Goal: Complete application form: Complete application form

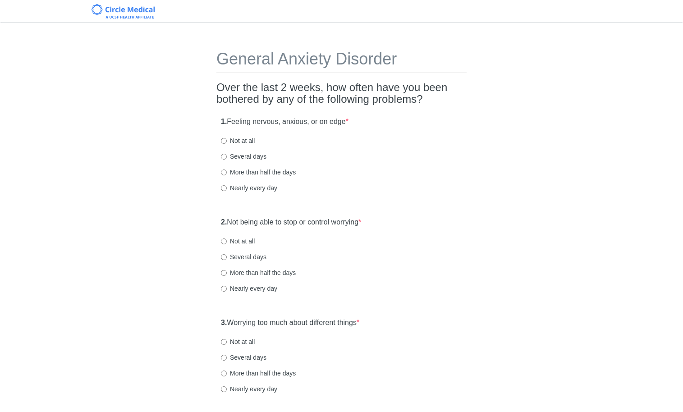
click at [242, 158] on label "Several days" at bounding box center [244, 156] width 46 height 9
click at [227, 158] on input "Several days" at bounding box center [224, 157] width 6 height 6
radio input "true"
click at [243, 256] on label "Several days" at bounding box center [244, 256] width 46 height 9
click at [227, 256] on input "Several days" at bounding box center [224, 257] width 6 height 6
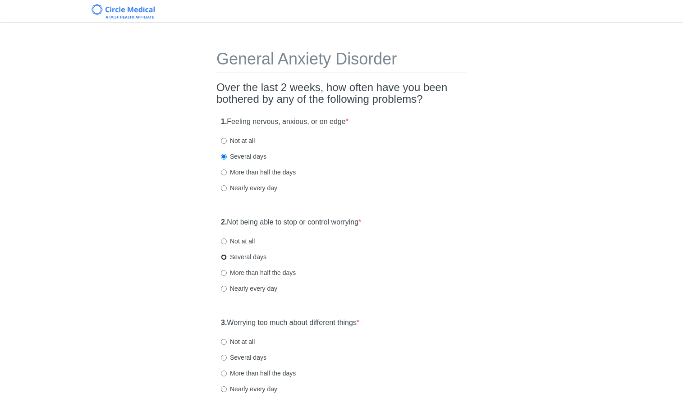
radio input "true"
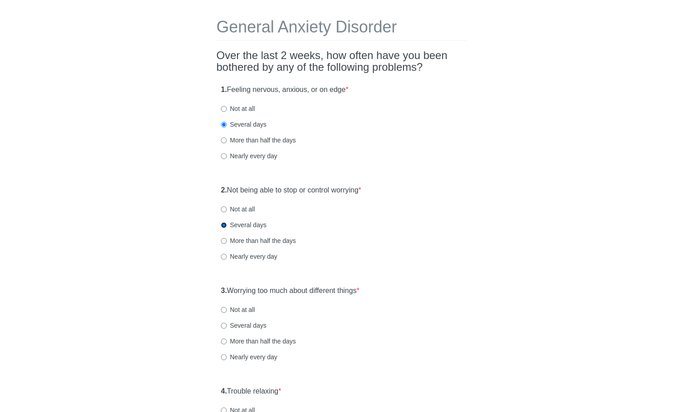
scroll to position [42, 0]
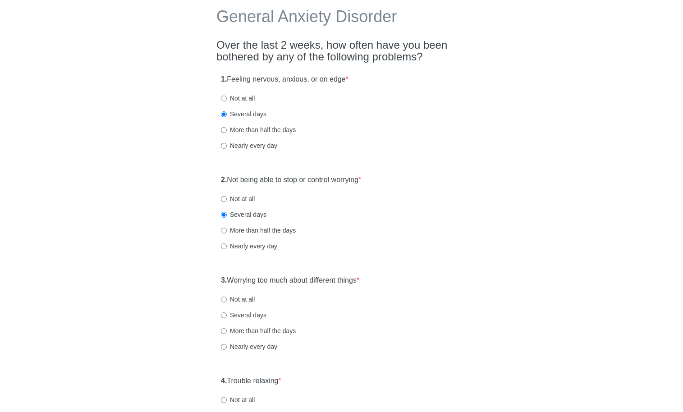
click at [247, 309] on div "3. Worrying too much about different things * Not at all Several days More than…" at bounding box center [341, 318] width 250 height 94
click at [251, 315] on label "Several days" at bounding box center [244, 314] width 46 height 9
click at [227, 315] on input "Several days" at bounding box center [224, 315] width 6 height 6
radio input "true"
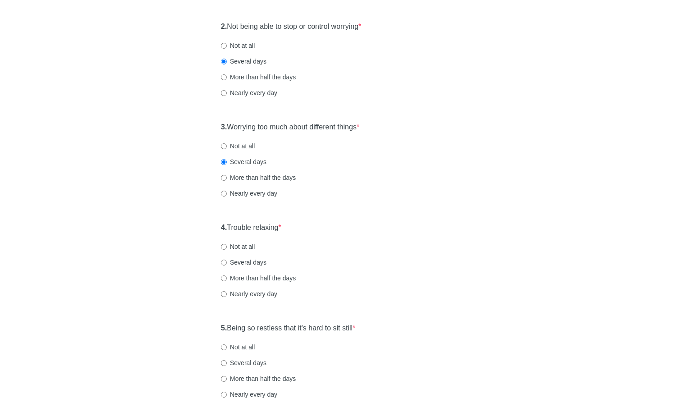
click at [233, 258] on label "Several days" at bounding box center [244, 262] width 46 height 9
click at [227, 260] on input "Several days" at bounding box center [224, 263] width 6 height 6
radio input "true"
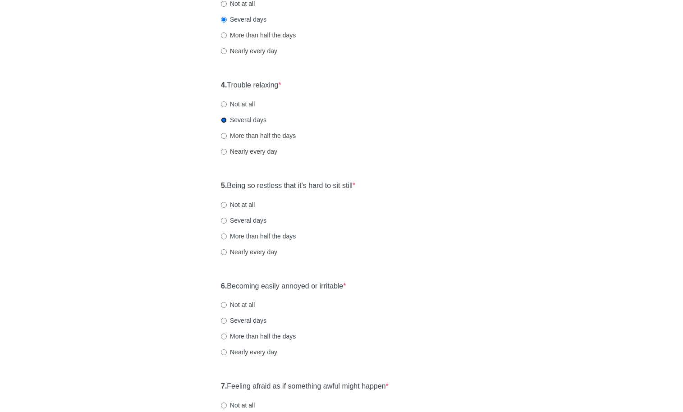
scroll to position [346, 0]
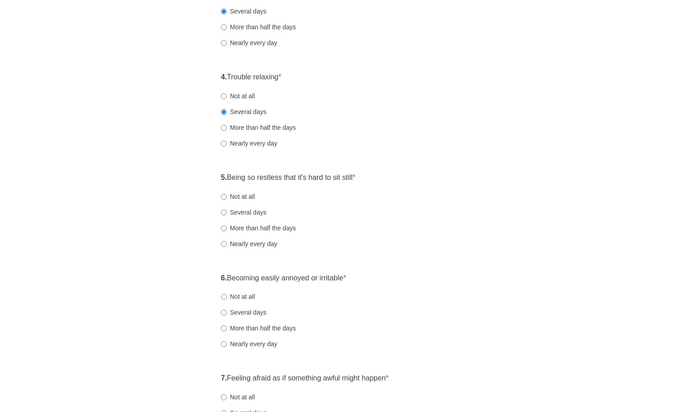
click at [237, 145] on label "Nearly every day" at bounding box center [249, 143] width 56 height 9
click at [227, 145] on input "Nearly every day" at bounding box center [224, 144] width 6 height 6
radio input "true"
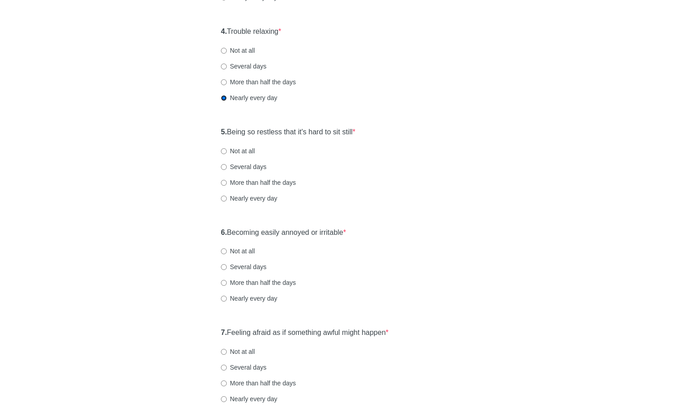
scroll to position [441, 0]
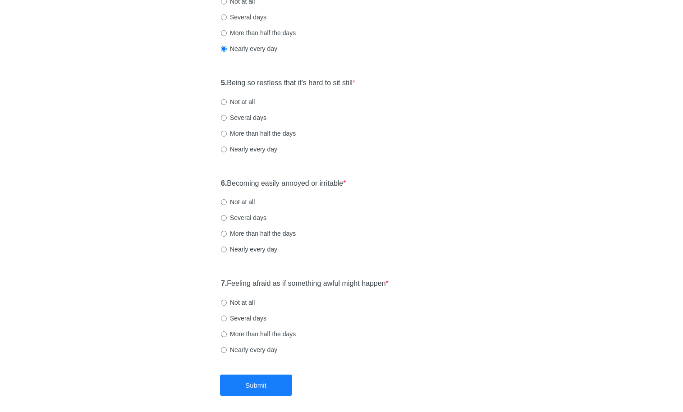
click at [231, 114] on label "Several days" at bounding box center [244, 117] width 46 height 9
click at [227, 115] on input "Several days" at bounding box center [224, 118] width 6 height 6
radio input "true"
click at [241, 220] on label "Several days" at bounding box center [244, 217] width 46 height 9
click at [227, 220] on input "Several days" at bounding box center [224, 218] width 6 height 6
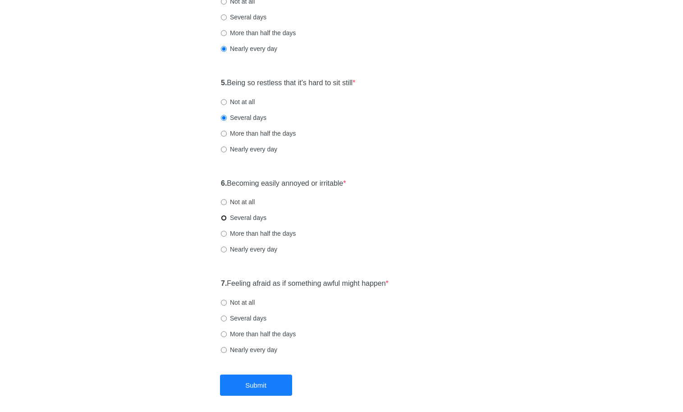
radio input "true"
click at [242, 306] on label "Not at all" at bounding box center [238, 302] width 34 height 9
click at [227, 306] on input "Not at all" at bounding box center [224, 303] width 6 height 6
radio input "true"
drag, startPoint x: 255, startPoint y: 385, endPoint x: 272, endPoint y: 351, distance: 37.9
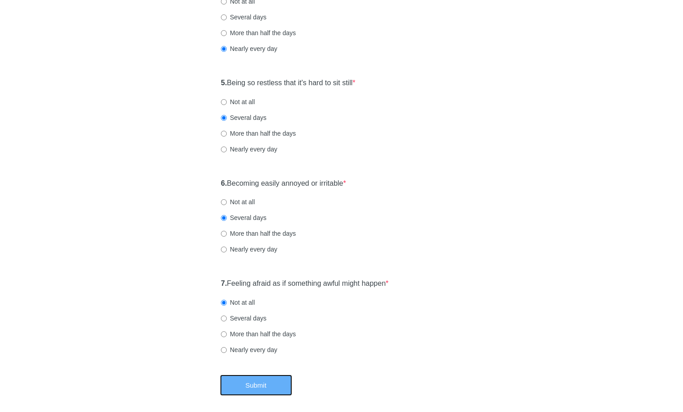
click at [255, 386] on button "Submit" at bounding box center [256, 384] width 72 height 21
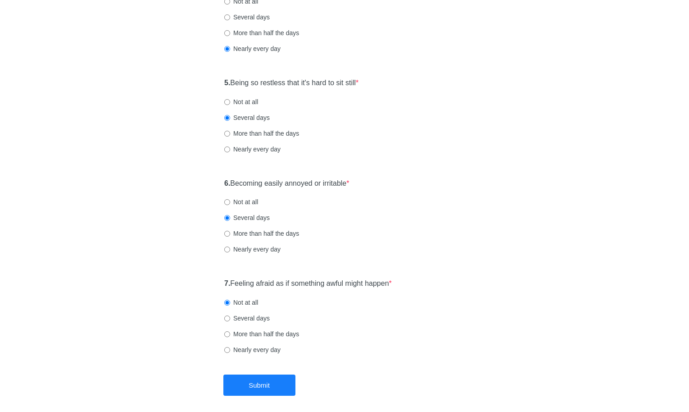
scroll to position [0, 0]
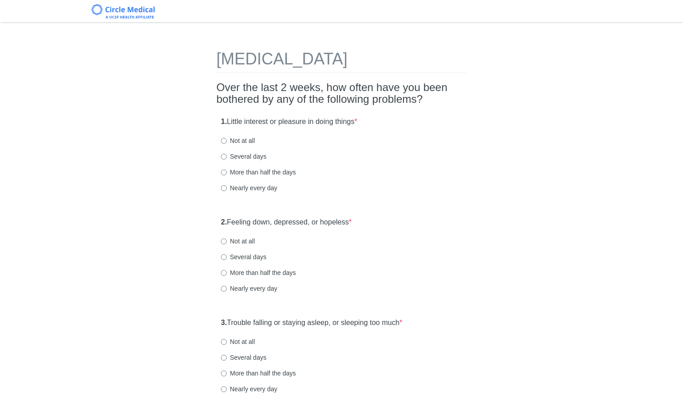
click at [241, 153] on label "Several days" at bounding box center [244, 156] width 46 height 9
click at [227, 154] on input "Several days" at bounding box center [224, 157] width 6 height 6
radio input "true"
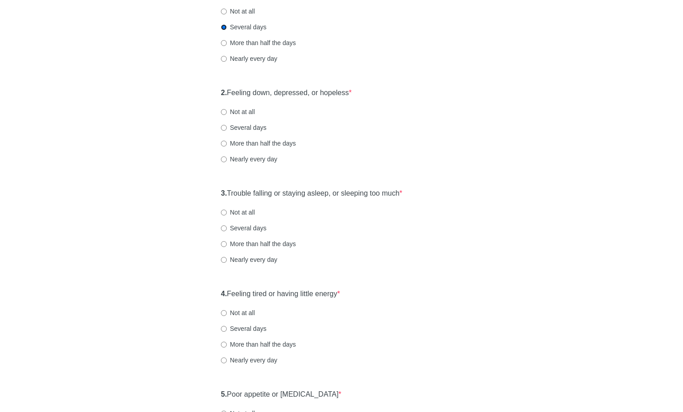
scroll to position [128, 0]
click at [234, 112] on label "Not at all" at bounding box center [238, 113] width 34 height 9
click at [227, 112] on input "Not at all" at bounding box center [224, 114] width 6 height 6
radio input "true"
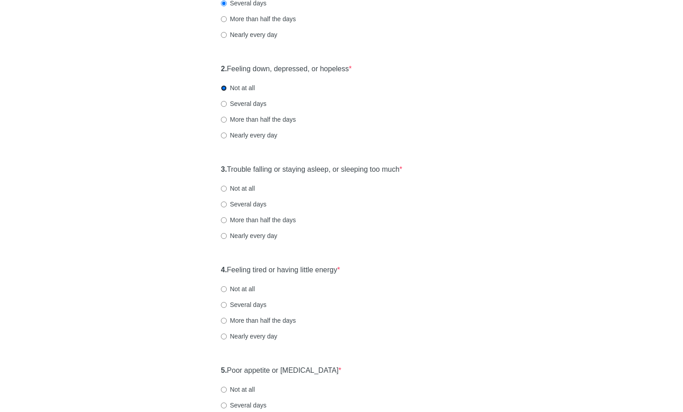
scroll to position [180, 0]
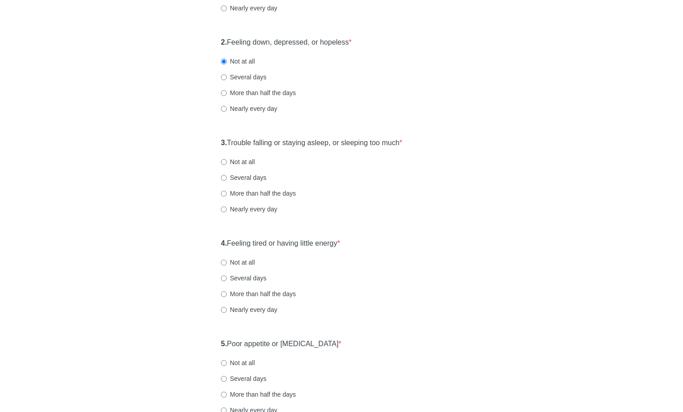
click at [250, 165] on label "Not at all" at bounding box center [238, 161] width 34 height 9
click at [227, 165] on input "Not at all" at bounding box center [224, 162] width 6 height 6
radio input "true"
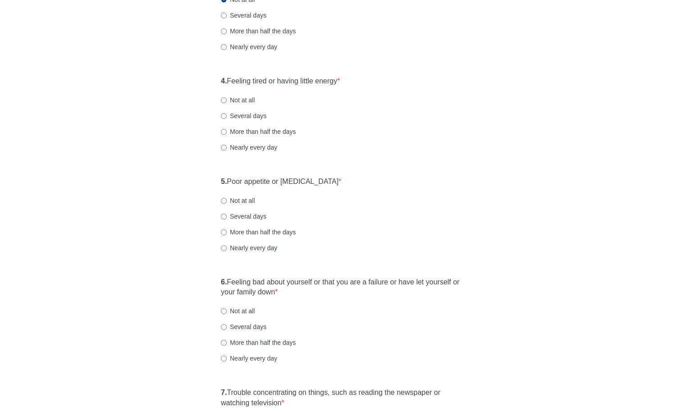
scroll to position [342, 0]
click at [246, 100] on label "Not at all" at bounding box center [238, 99] width 34 height 9
click at [227, 100] on input "Not at all" at bounding box center [224, 100] width 6 height 6
radio input "true"
click at [246, 117] on label "Several days" at bounding box center [244, 115] width 46 height 9
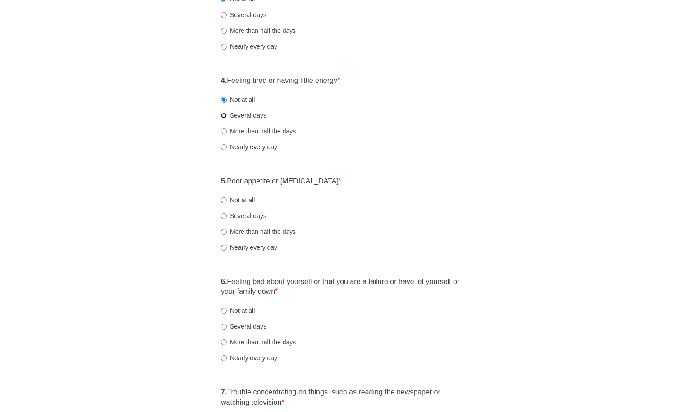
click at [227, 117] on input "Several days" at bounding box center [224, 116] width 6 height 6
radio input "true"
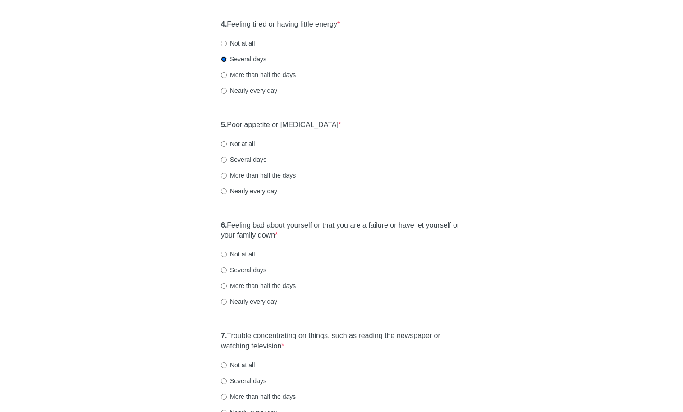
scroll to position [441, 0]
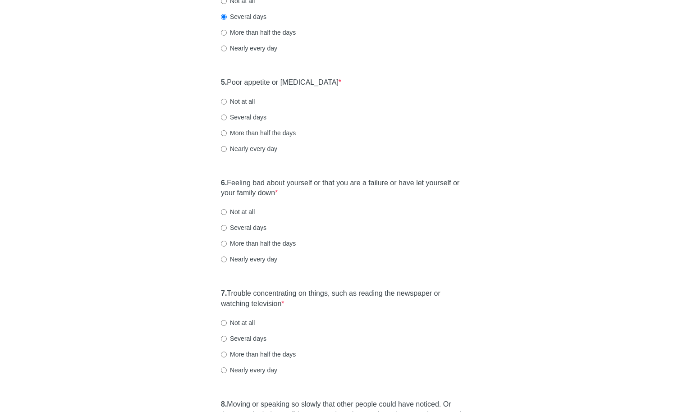
click at [230, 115] on label "Several days" at bounding box center [244, 117] width 46 height 9
click at [227, 115] on input "Several days" at bounding box center [224, 117] width 6 height 6
radio input "true"
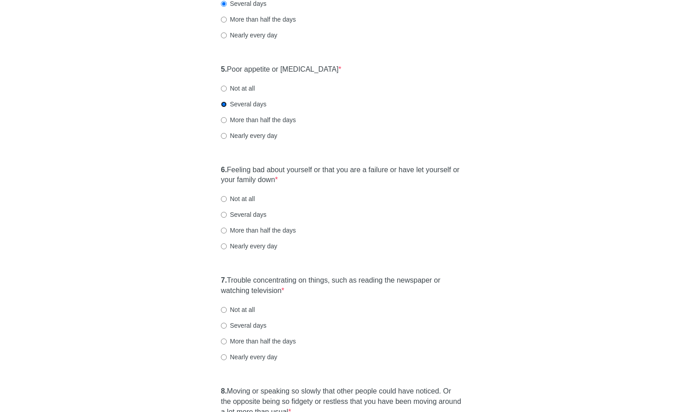
scroll to position [504, 0]
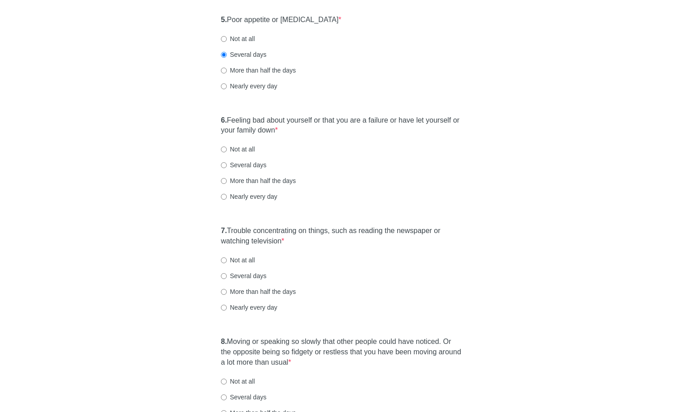
click at [246, 149] on label "Not at all" at bounding box center [238, 149] width 34 height 9
click at [227, 149] on input "Not at all" at bounding box center [224, 149] width 6 height 6
radio input "true"
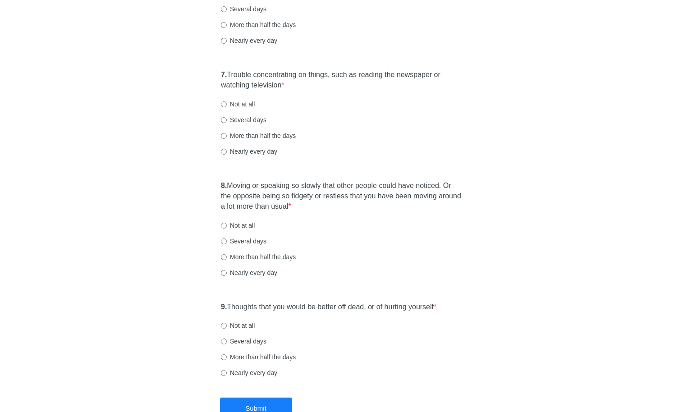
scroll to position [668, 0]
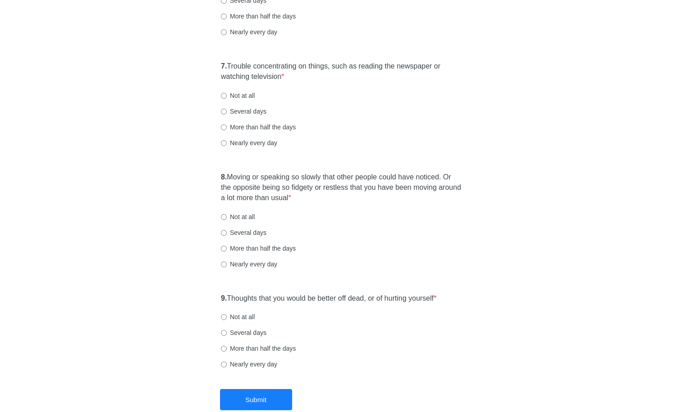
click at [254, 98] on label "Not at all" at bounding box center [238, 95] width 34 height 9
click at [227, 98] on input "Not at all" at bounding box center [224, 96] width 6 height 6
radio input "true"
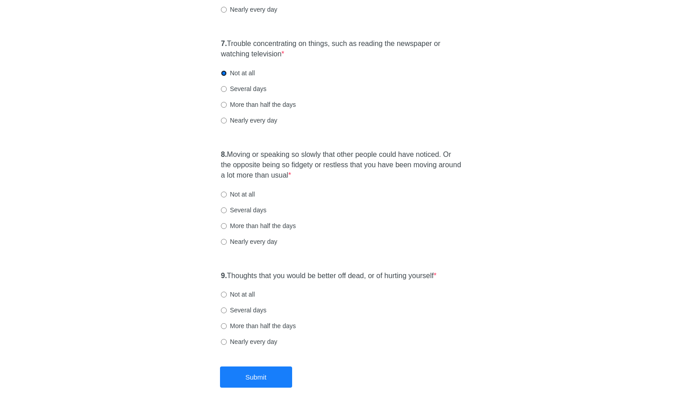
scroll to position [691, 0]
click at [242, 195] on label "Not at all" at bounding box center [238, 193] width 34 height 9
click at [227, 195] on input "Not at all" at bounding box center [224, 194] width 6 height 6
radio input "true"
click at [246, 297] on label "Not at all" at bounding box center [238, 293] width 34 height 9
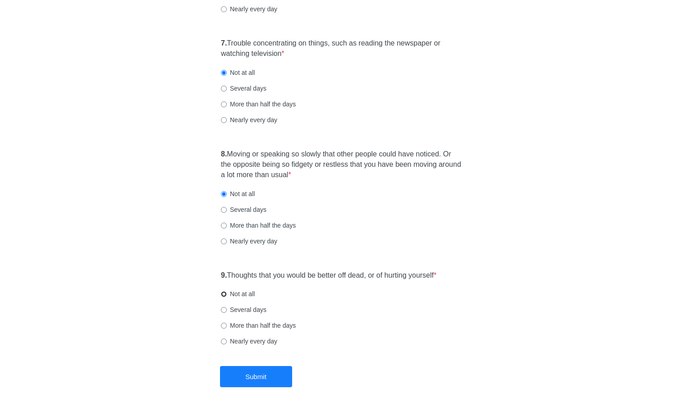
click at [227, 297] on input "Not at all" at bounding box center [224, 294] width 6 height 6
radio input "true"
click at [274, 376] on button "Submit" at bounding box center [256, 376] width 72 height 21
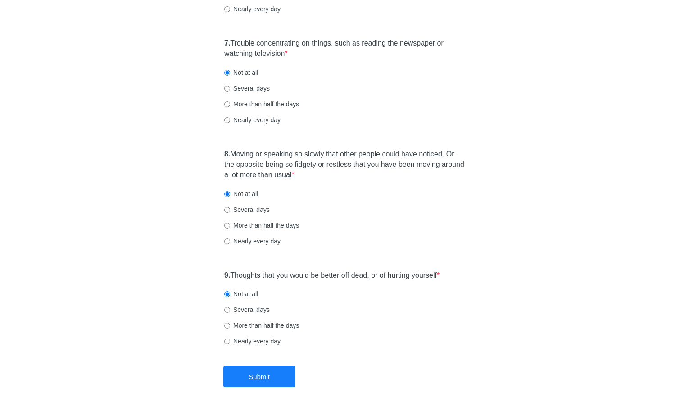
scroll to position [0, 0]
